Goal: Find specific page/section

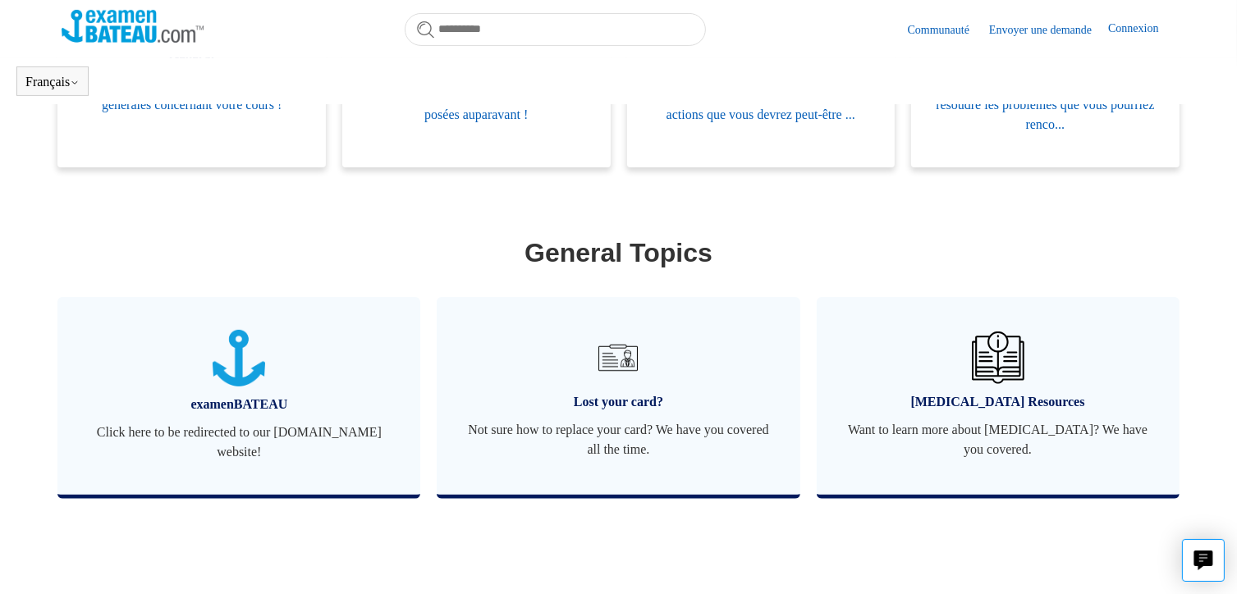
scroll to position [487, 0]
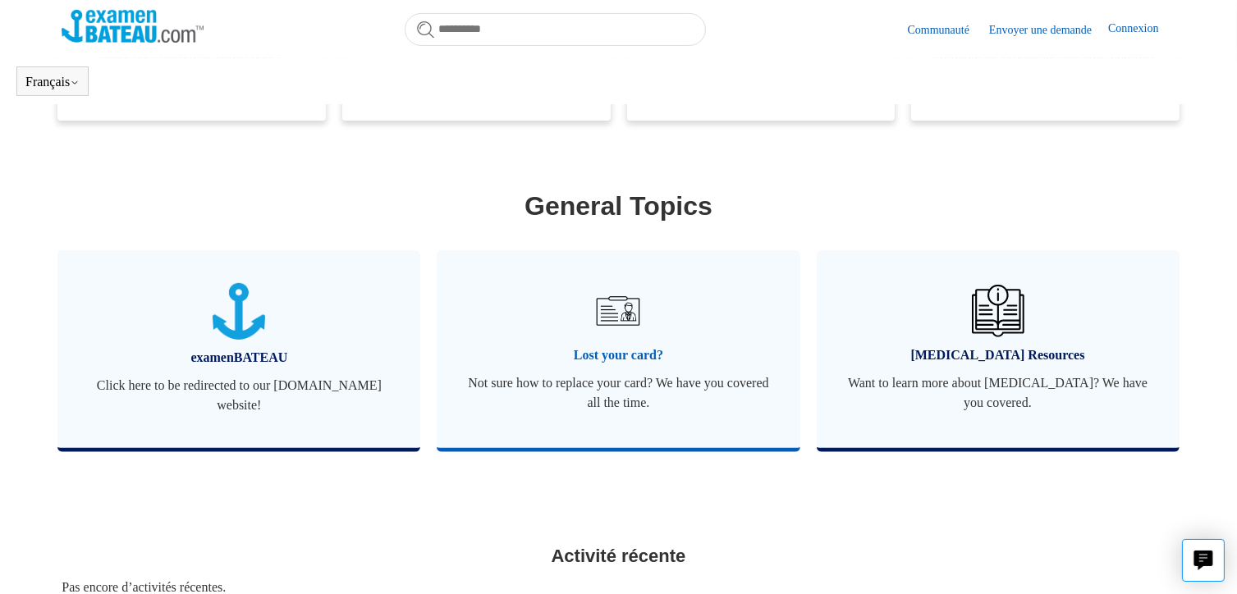
click at [604, 354] on span "Lost your card?" at bounding box center [617, 355] width 313 height 20
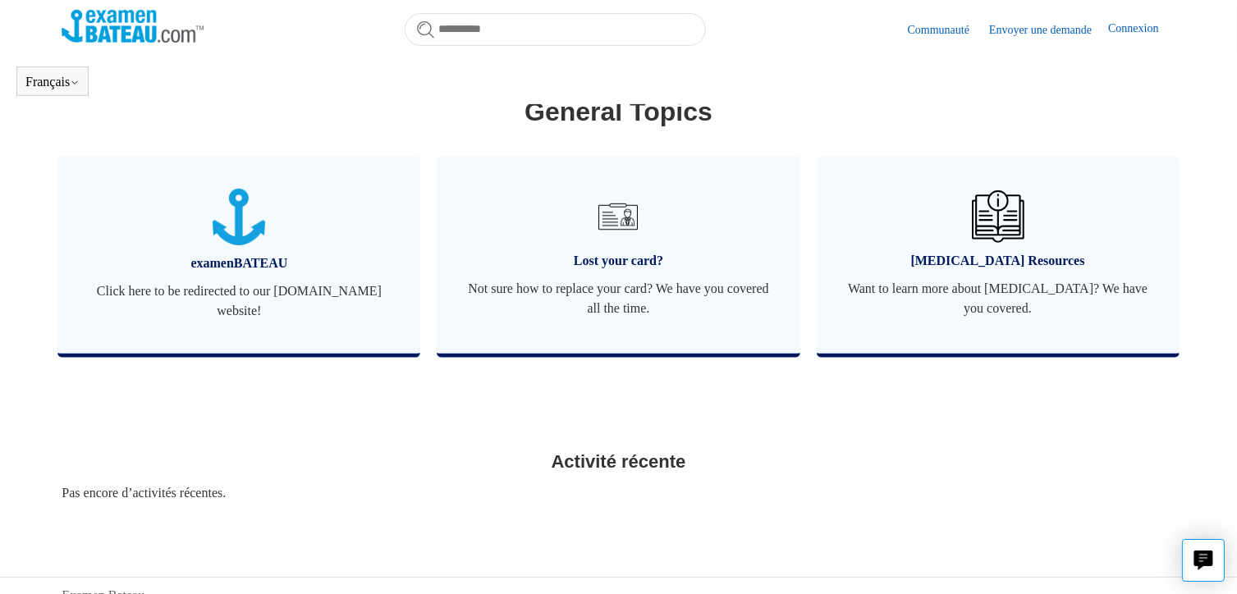
scroll to position [583, 0]
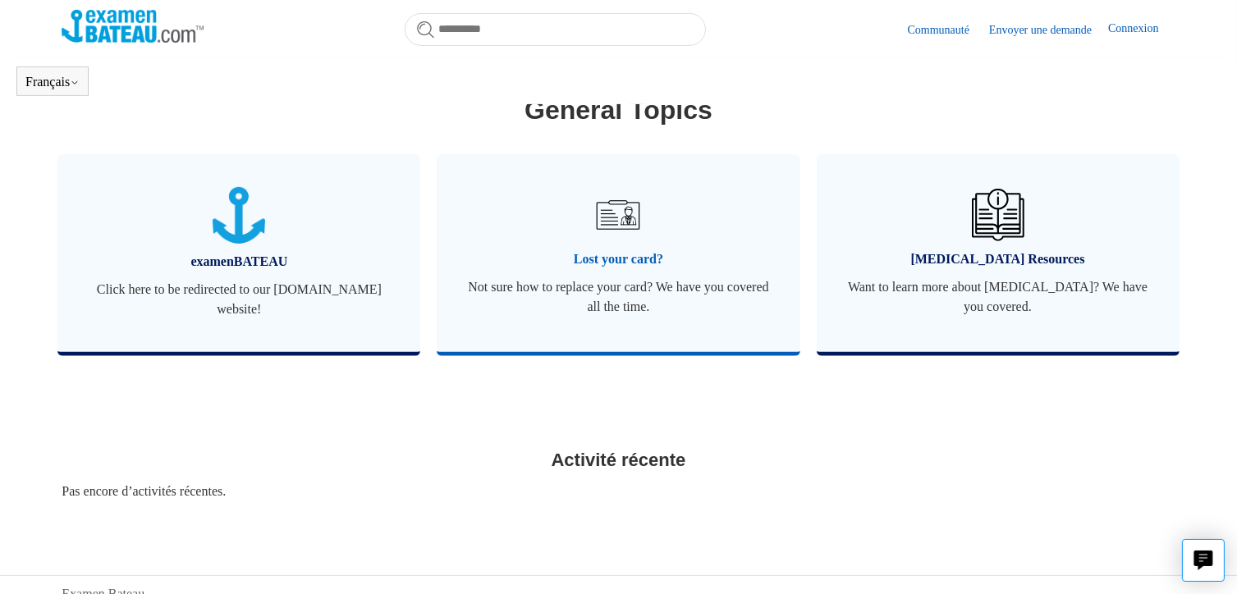
click at [611, 240] on img at bounding box center [617, 214] width 57 height 57
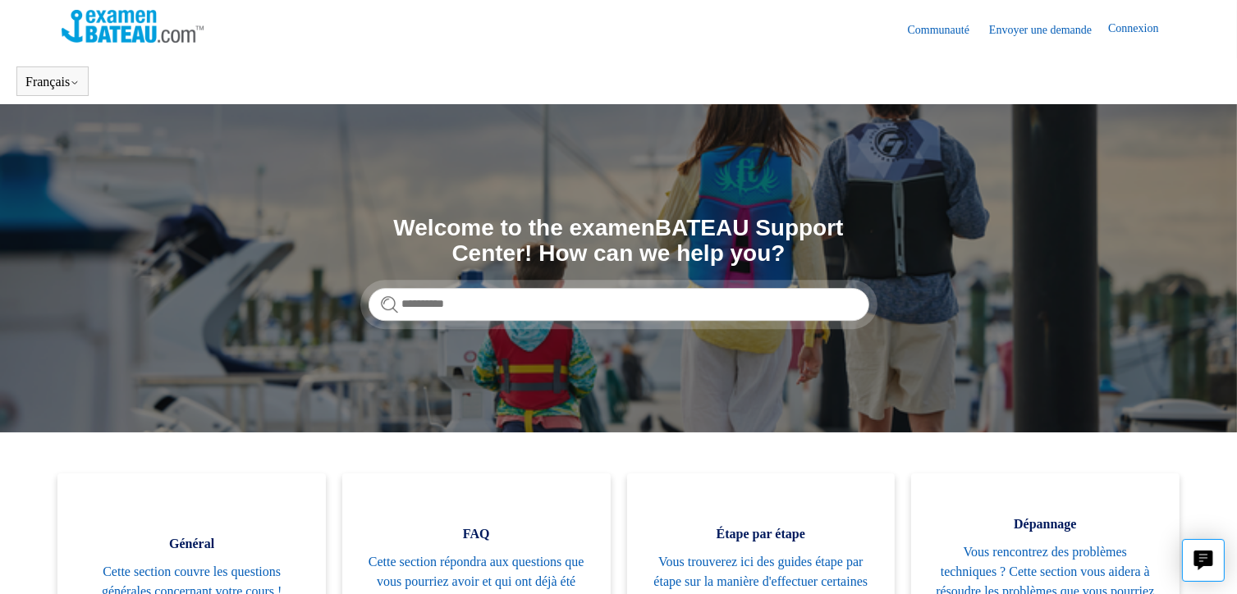
click at [1123, 28] on link "Connexion" at bounding box center [1141, 30] width 66 height 20
click at [1135, 26] on link "Connexion" at bounding box center [1141, 30] width 66 height 20
